Goal: Task Accomplishment & Management: Manage account settings

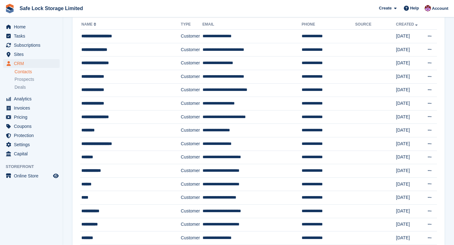
scroll to position [53, 0]
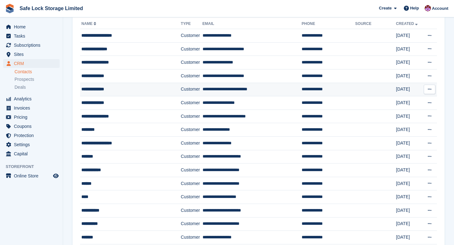
click at [165, 85] on td "**********" at bounding box center [130, 90] width 101 height 14
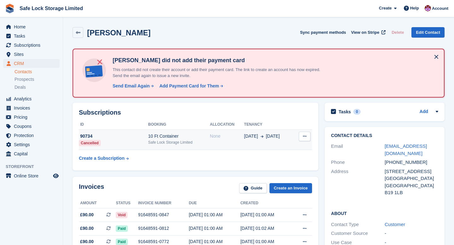
click at [302, 136] on button at bounding box center [305, 136] width 12 height 9
click at [276, 137] on span "12 Sep" at bounding box center [273, 136] width 14 height 7
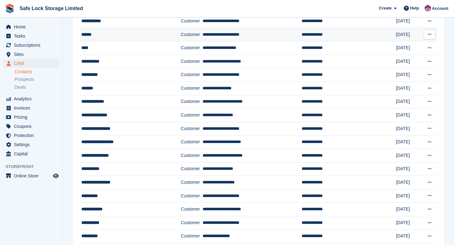
scroll to position [200, 0]
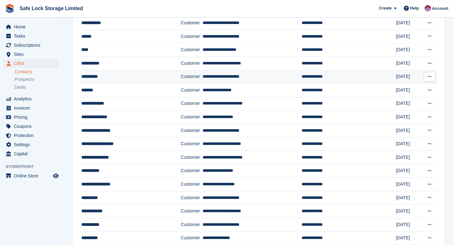
click at [121, 82] on td "**********" at bounding box center [130, 77] width 101 height 14
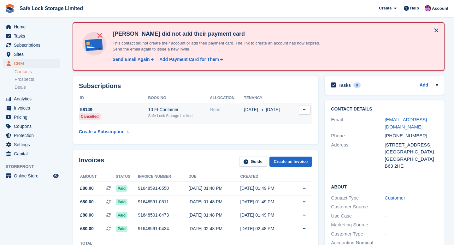
scroll to position [29, 0]
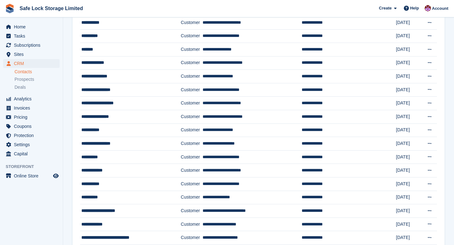
scroll to position [250, 0]
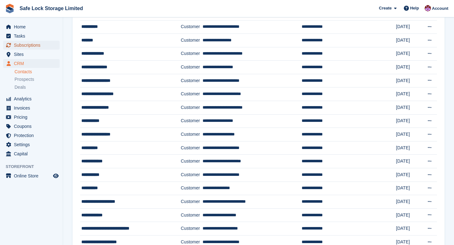
click at [44, 45] on span "Subscriptions" at bounding box center [33, 45] width 38 height 9
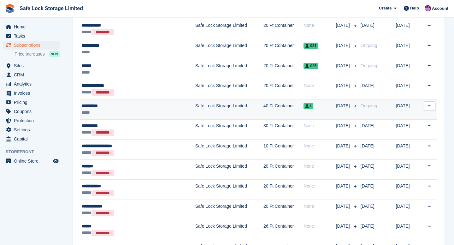
scroll to position [965, 0]
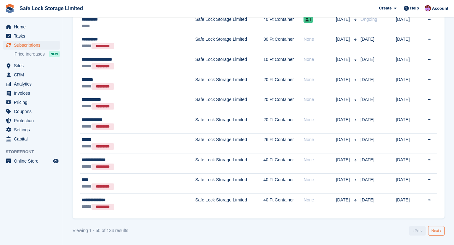
click at [439, 226] on link "Next ›" at bounding box center [436, 230] width 16 height 9
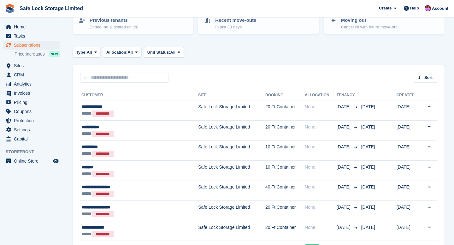
scroll to position [76, 0]
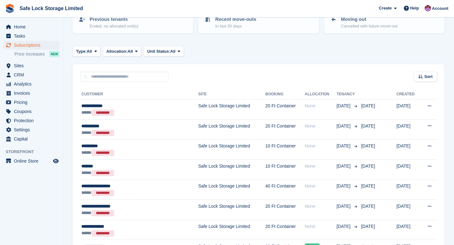
click at [30, 21] on div "Home Tasks Subscriptions Subscriptions Subscriptions Price increases NEW Price …" at bounding box center [31, 82] width 63 height 124
click at [27, 23] on span "Home" at bounding box center [33, 26] width 38 height 9
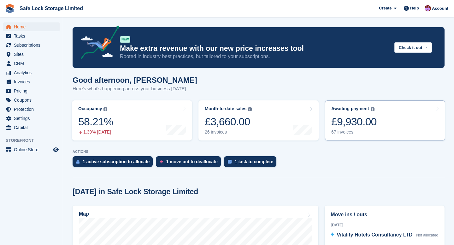
click at [340, 105] on link "Awaiting payment The total outstanding balance on all open invoices. £9,930.00 …" at bounding box center [385, 120] width 120 height 40
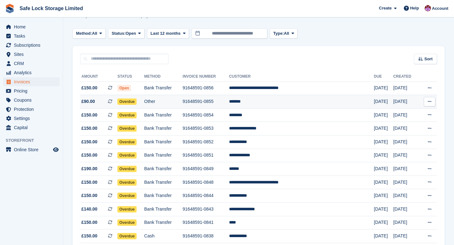
scroll to position [27, 0]
